Goal: Communication & Community: Participate in discussion

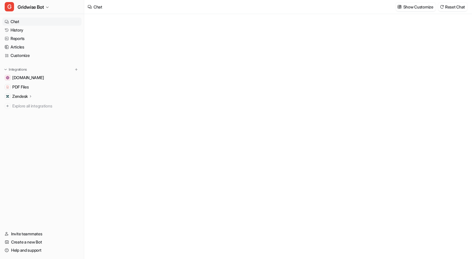
type textarea "**********"
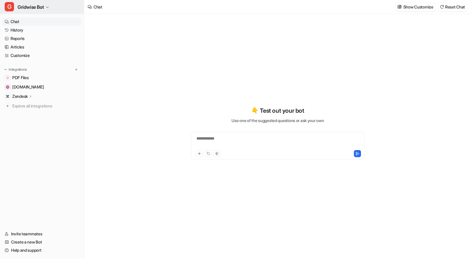
click at [41, 10] on span "Gridwise Bot" at bounding box center [31, 7] width 26 height 8
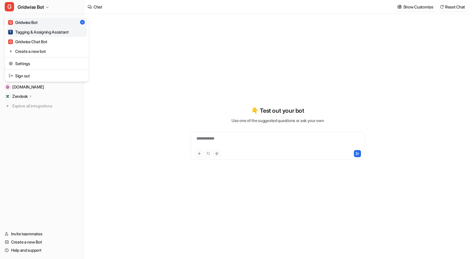
click at [50, 34] on div "T Tagging & Assigning Assistant" at bounding box center [38, 32] width 61 height 6
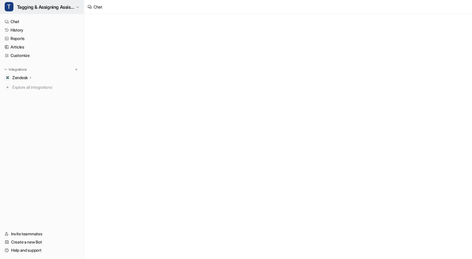
click at [27, 9] on span "Tagging & Assigning Assistant" at bounding box center [45, 7] width 57 height 8
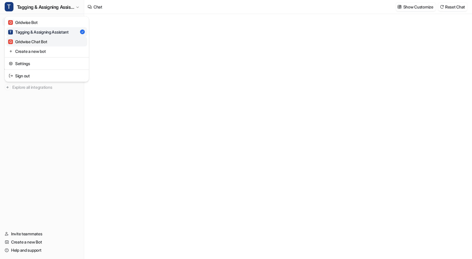
click at [38, 44] on div "G Gridwise Chat Bot" at bounding box center [27, 42] width 39 height 6
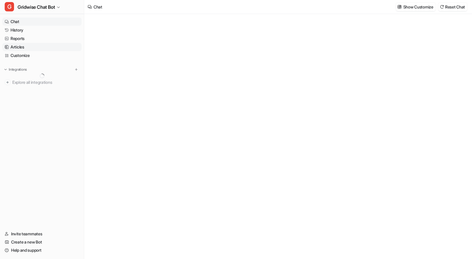
type textarea "**********"
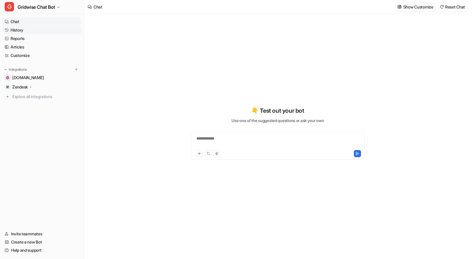
click at [38, 30] on link "History" at bounding box center [41, 30] width 79 height 8
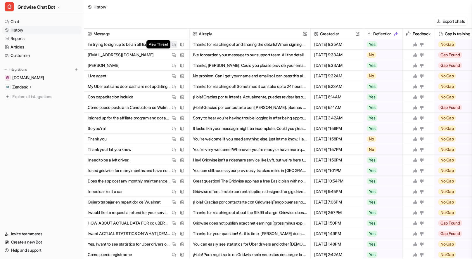
click at [168, 43] on span "View Thread" at bounding box center [158, 44] width 24 height 8
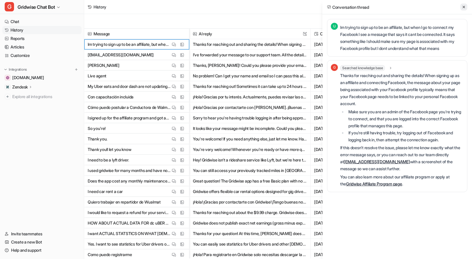
click at [465, 6] on icon at bounding box center [464, 7] width 4 height 4
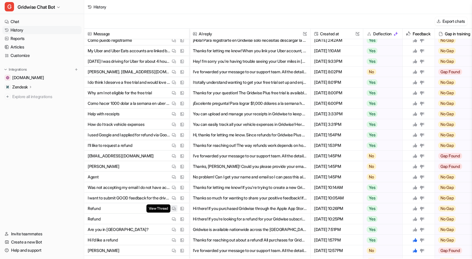
scroll to position [230, 0]
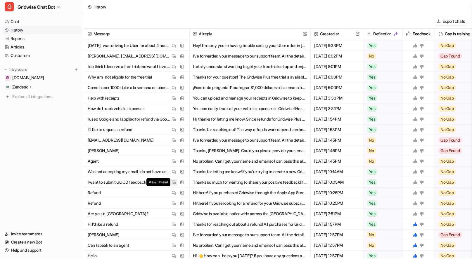
click at [173, 182] on img at bounding box center [174, 182] width 4 height 4
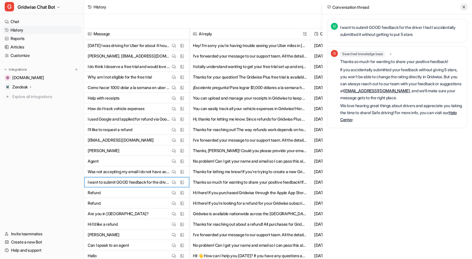
click at [461, 4] on button at bounding box center [464, 7] width 7 height 7
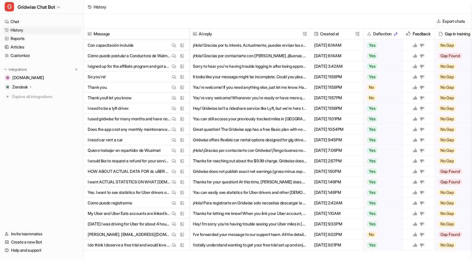
scroll to position [0, 0]
